Goal: Information Seeking & Learning: Learn about a topic

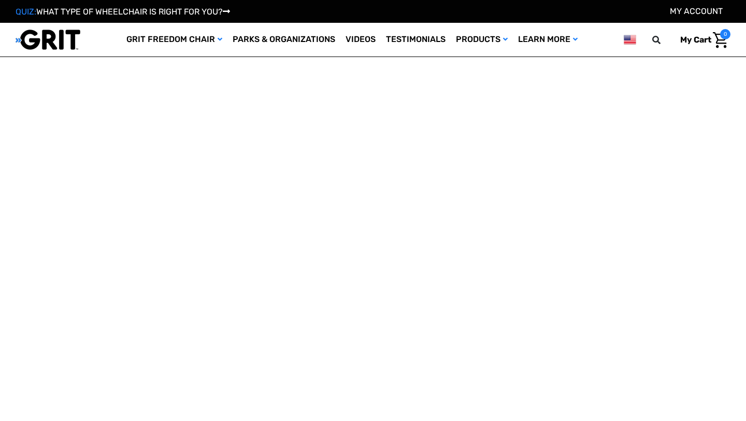
select select "US"
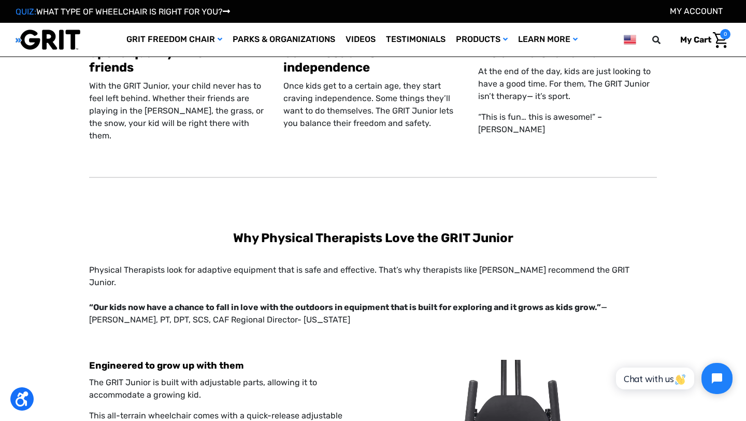
scroll to position [1768, 0]
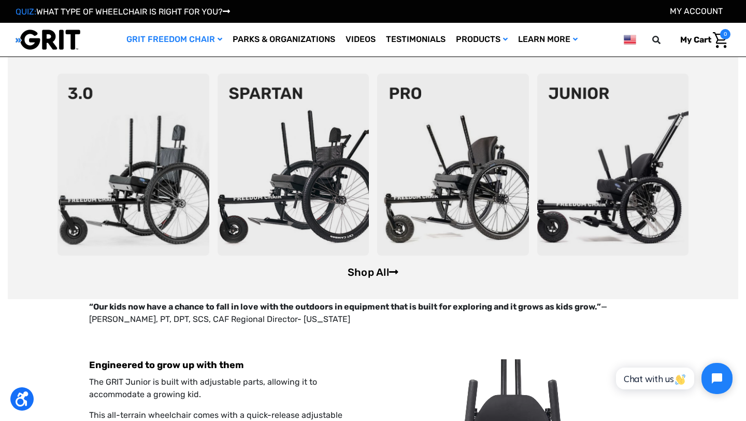
click at [356, 268] on link "Shop All" at bounding box center [373, 272] width 51 height 12
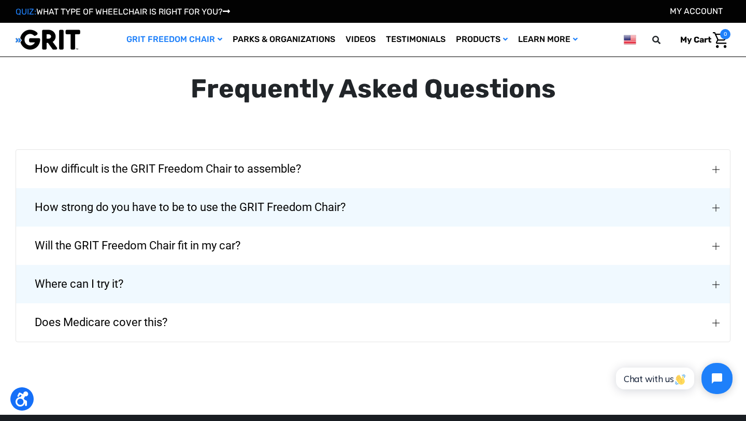
scroll to position [1630, 0]
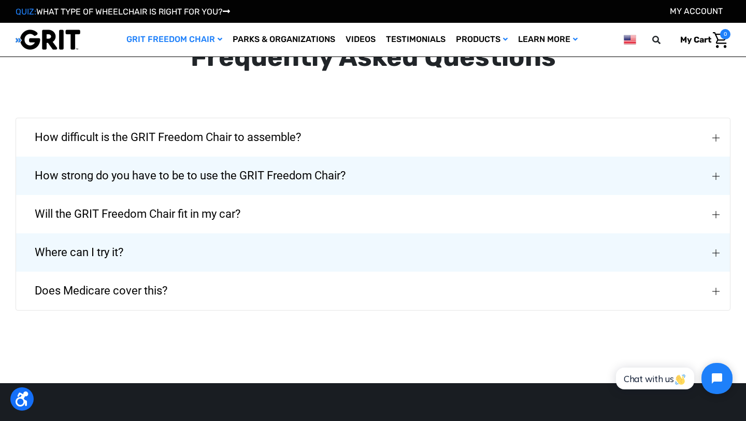
click at [284, 126] on span "How difficult is the GRIT Freedom Chair to assemble?" at bounding box center [168, 137] width 298 height 37
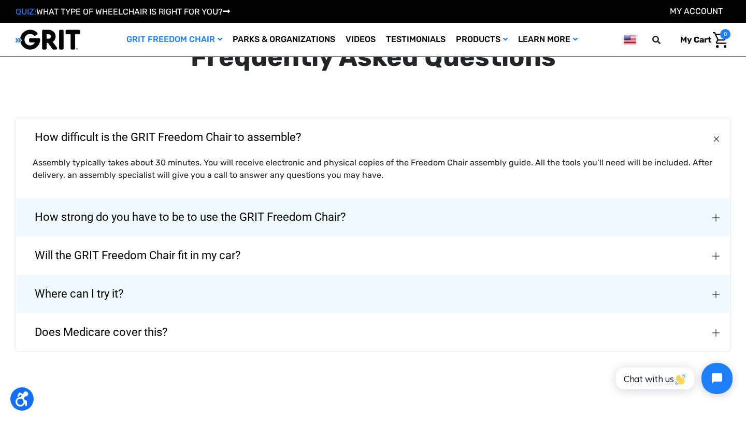
click at [284, 126] on span "How difficult is the GRIT Freedom Chair to assemble?" at bounding box center [168, 137] width 298 height 37
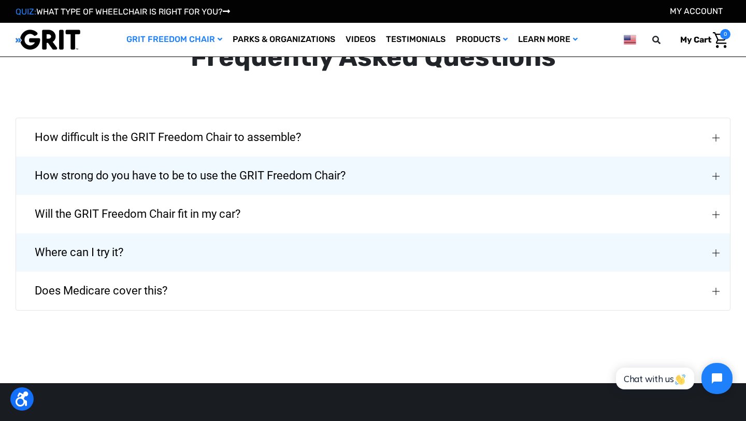
click at [217, 247] on button "Where can I try it?" at bounding box center [373, 252] width 714 height 38
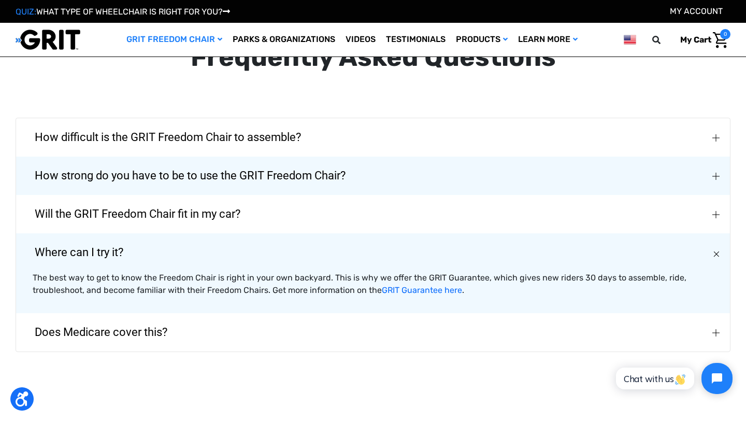
click at [198, 313] on button "Does Medicare cover this?" at bounding box center [373, 332] width 714 height 38
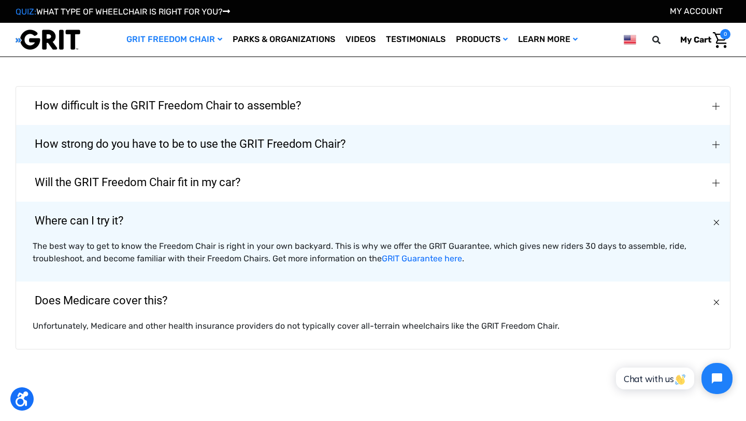
scroll to position [1663, 0]
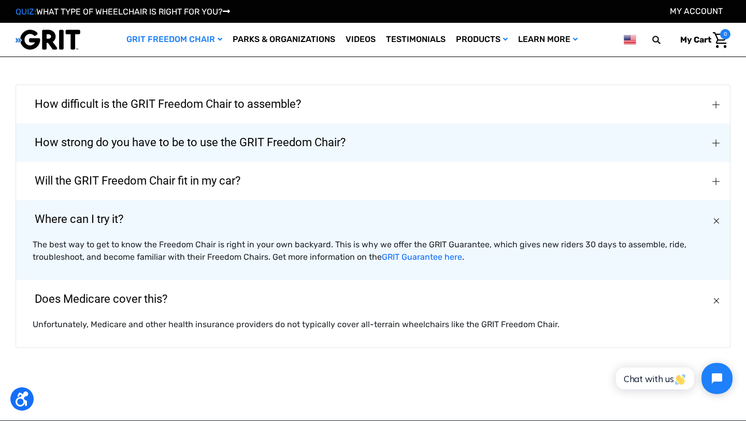
click at [176, 167] on span "Will the GRIT Freedom Chair fit in my car?" at bounding box center [137, 180] width 237 height 37
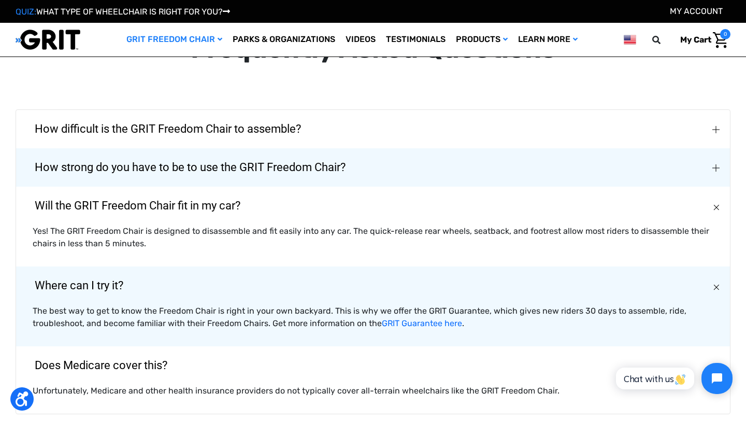
scroll to position [1621, 0]
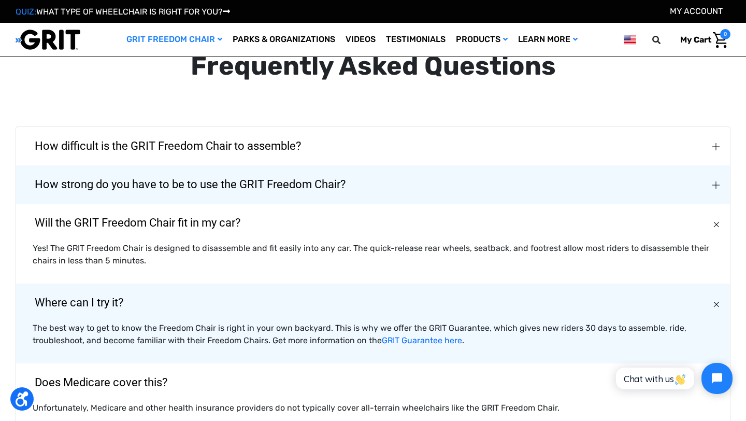
click at [182, 166] on span "How strong do you have to be to use the GRIT Freedom Chair?" at bounding box center [190, 184] width 342 height 37
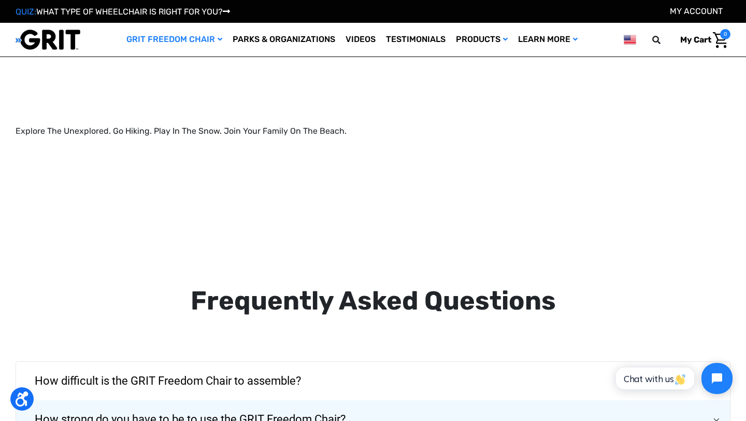
scroll to position [1382, 0]
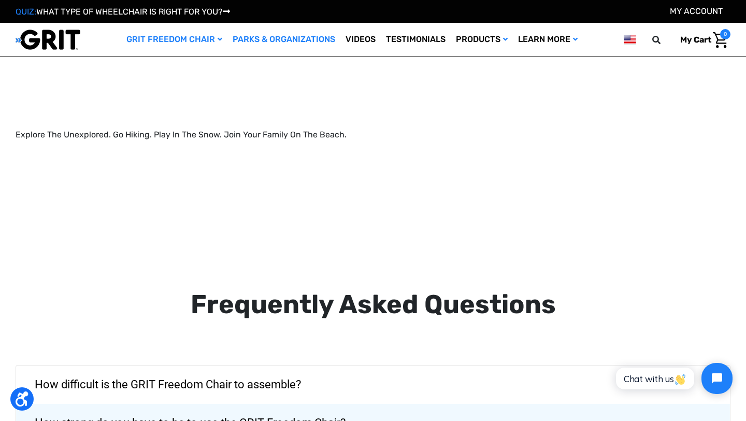
click at [310, 43] on link "Parks & Organizations" at bounding box center [284, 40] width 113 height 34
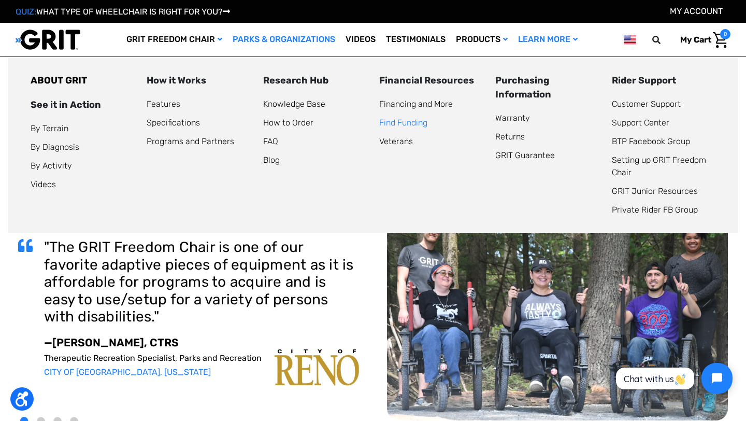
click at [417, 125] on link "Find Funding" at bounding box center [403, 123] width 48 height 10
click at [416, 103] on link "Financing and More" at bounding box center [416, 104] width 74 height 10
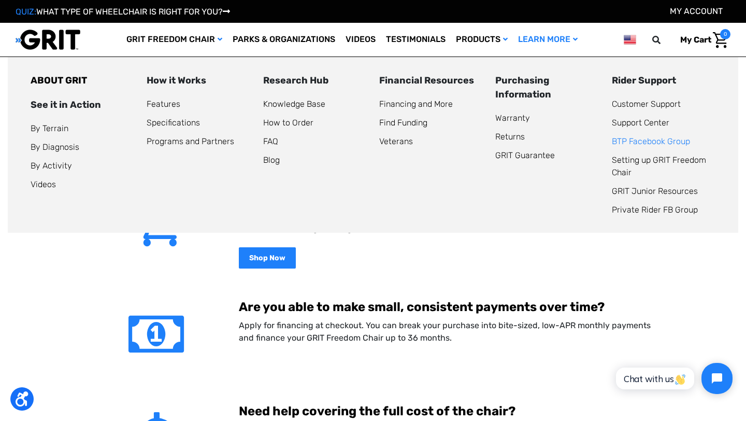
click at [629, 140] on link "BTP Facebook Group" at bounding box center [651, 141] width 78 height 10
